Goal: Check status: Check status

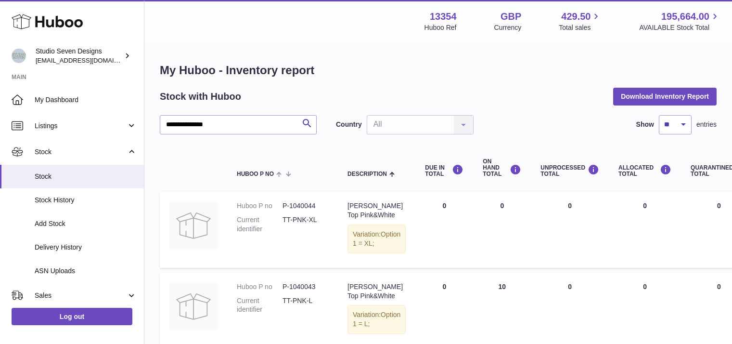
select select "**"
click at [88, 249] on span "Delivery History" at bounding box center [86, 247] width 102 height 9
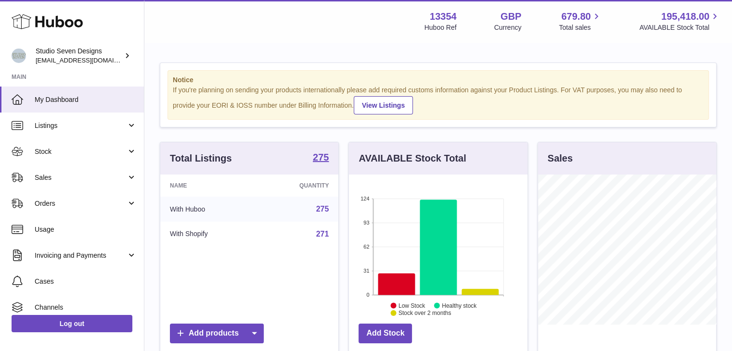
scroll to position [150, 179]
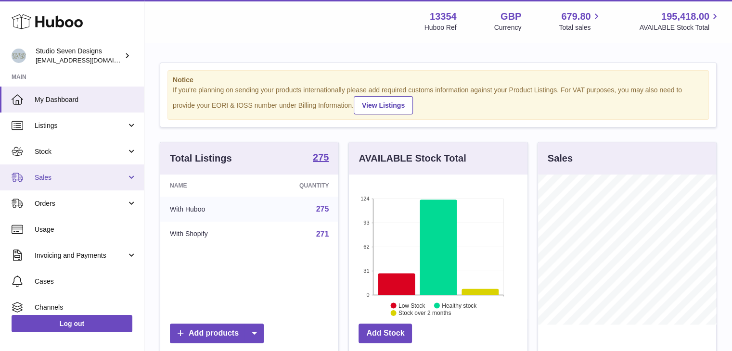
click at [68, 179] on span "Sales" at bounding box center [81, 177] width 92 height 9
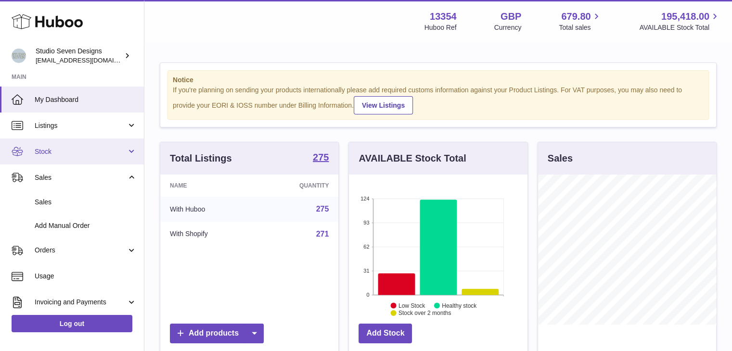
click at [117, 158] on link "Stock" at bounding box center [72, 152] width 144 height 26
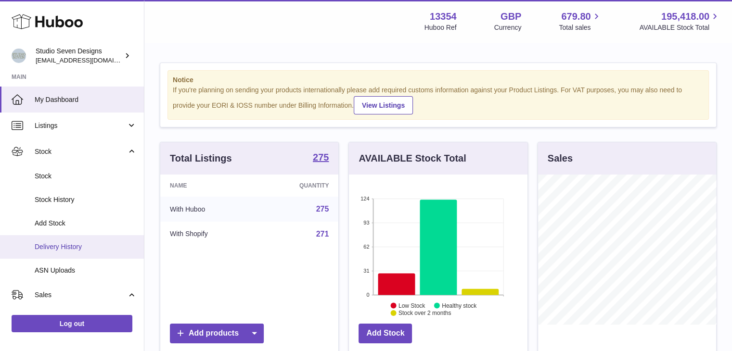
click at [85, 251] on span "Delivery History" at bounding box center [86, 247] width 102 height 9
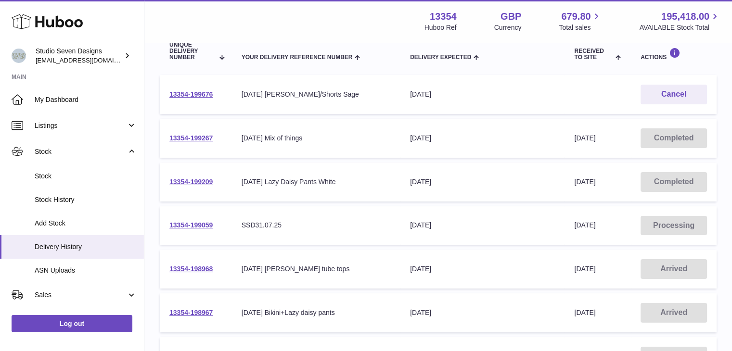
scroll to position [125, 0]
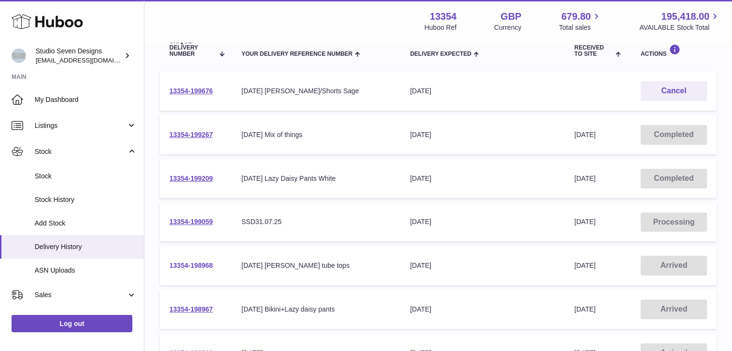
click at [194, 263] on link "13354-198968" at bounding box center [190, 266] width 43 height 8
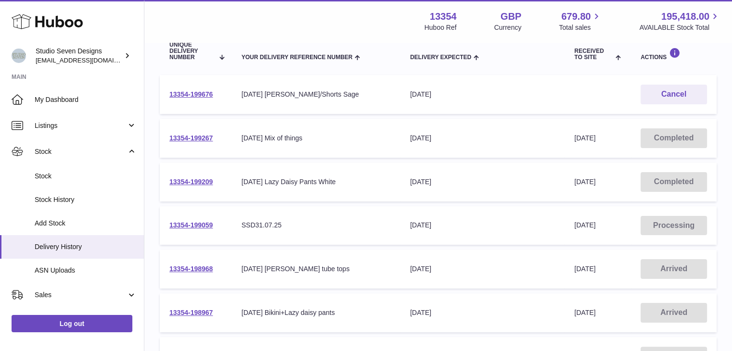
drag, startPoint x: 223, startPoint y: 268, endPoint x: 168, endPoint y: 268, distance: 54.9
click at [168, 268] on td "13354-198968" at bounding box center [196, 269] width 72 height 39
copy link "13354-198968"
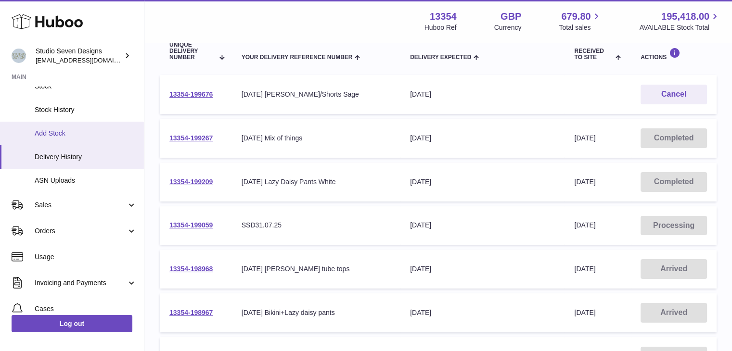
scroll to position [177, 0]
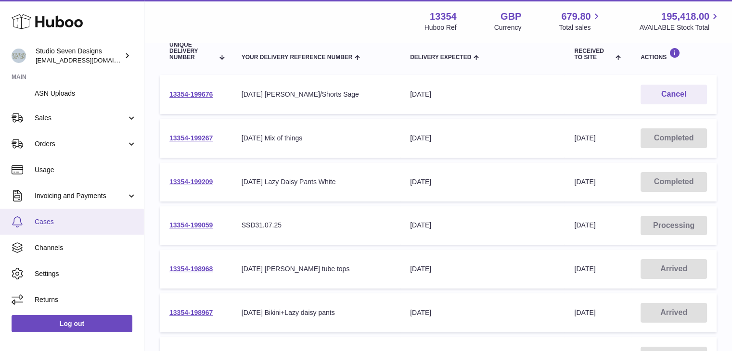
click at [58, 222] on span "Cases" at bounding box center [86, 222] width 102 height 9
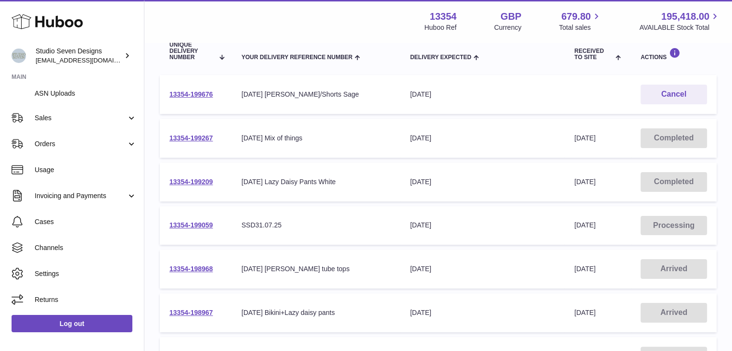
click at [368, 267] on div "[DATE] [PERSON_NAME] tube tops" at bounding box center [316, 269] width 149 height 9
click at [200, 266] on link "13354-198968" at bounding box center [190, 269] width 43 height 8
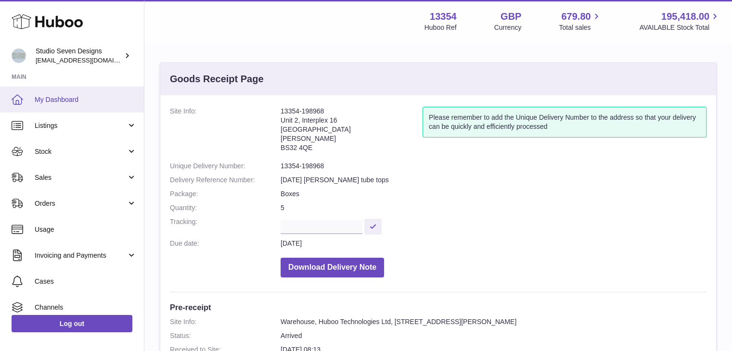
click at [28, 101] on link "My Dashboard" at bounding box center [72, 100] width 144 height 26
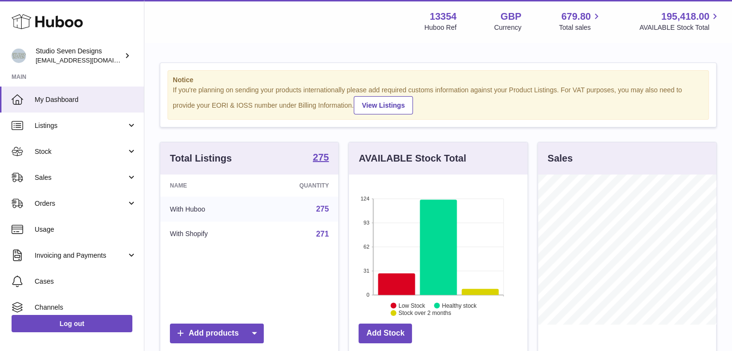
scroll to position [150, 179]
